Goal: Information Seeking & Learning: Compare options

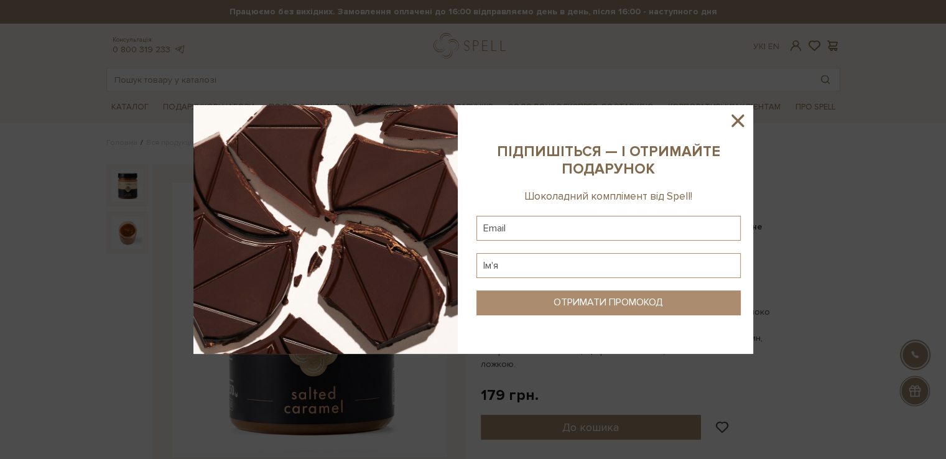
click at [558, 45] on div at bounding box center [473, 229] width 946 height 459
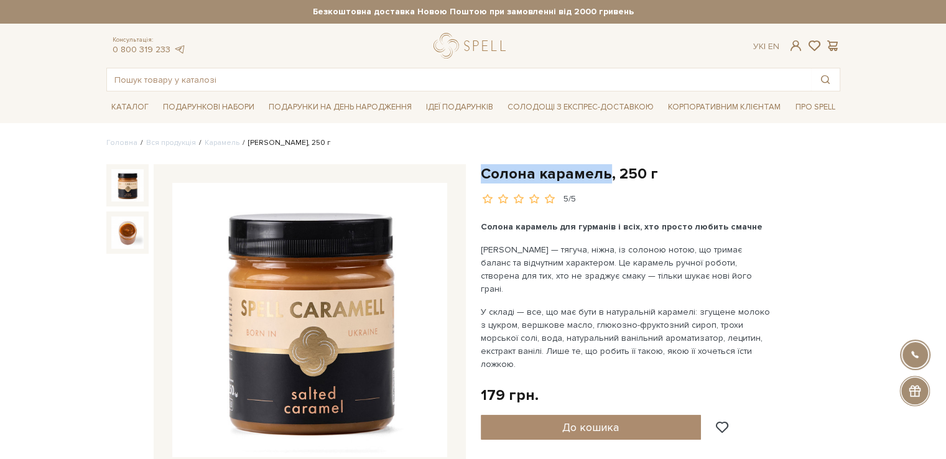
drag, startPoint x: 477, startPoint y: 171, endPoint x: 603, endPoint y: 178, distance: 126.4
copy h1 "[PERSON_NAME]"
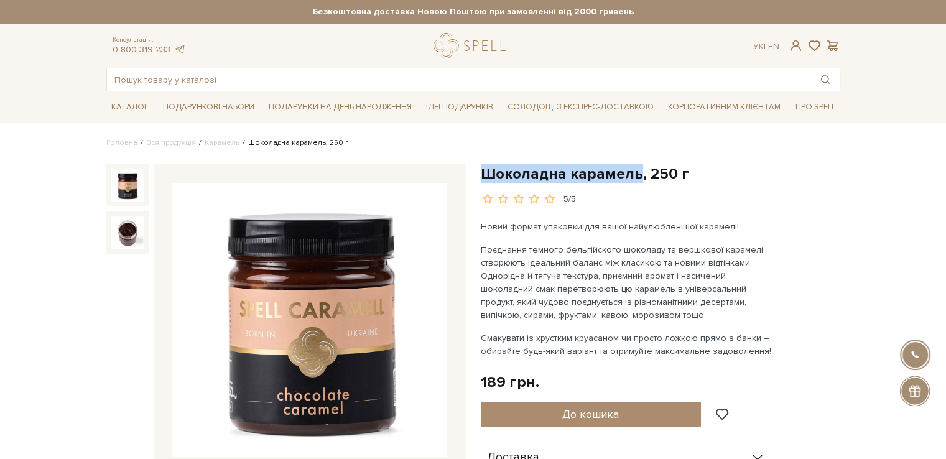
drag, startPoint x: 480, startPoint y: 172, endPoint x: 634, endPoint y: 177, distance: 153.6
click at [634, 177] on h1 "Шоколадна карамель, 250 г" at bounding box center [660, 173] width 359 height 19
copy h1 "Шоколадна карамель"
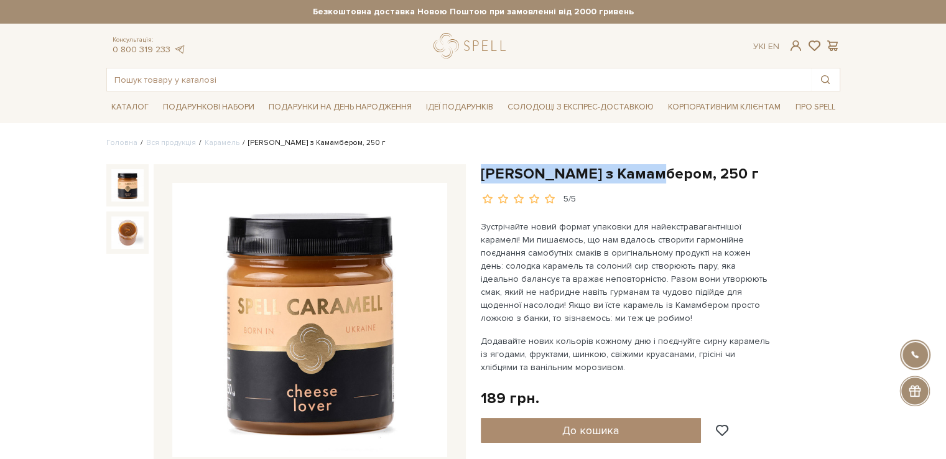
drag, startPoint x: 480, startPoint y: 172, endPoint x: 655, endPoint y: 174, distance: 175.3
click at [655, 174] on h1 "[PERSON_NAME] з Камамбером, 250 г" at bounding box center [660, 173] width 359 height 19
copy h1 "Карамель з Камамбером"
